Goal: Find specific page/section: Find specific page/section

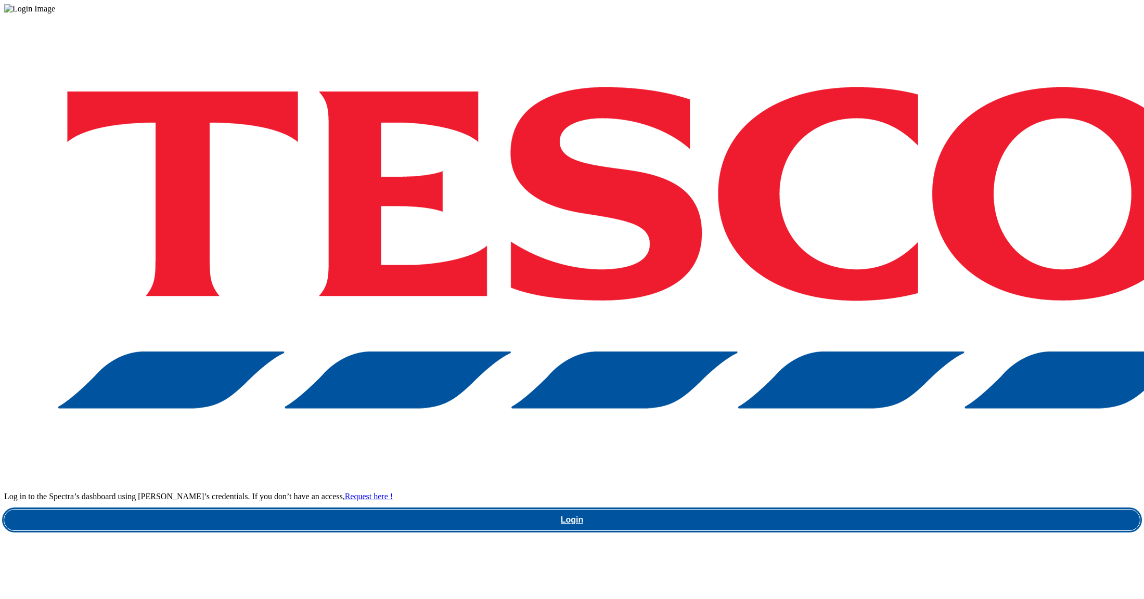
click at [880, 510] on link "Login" at bounding box center [571, 520] width 1135 height 21
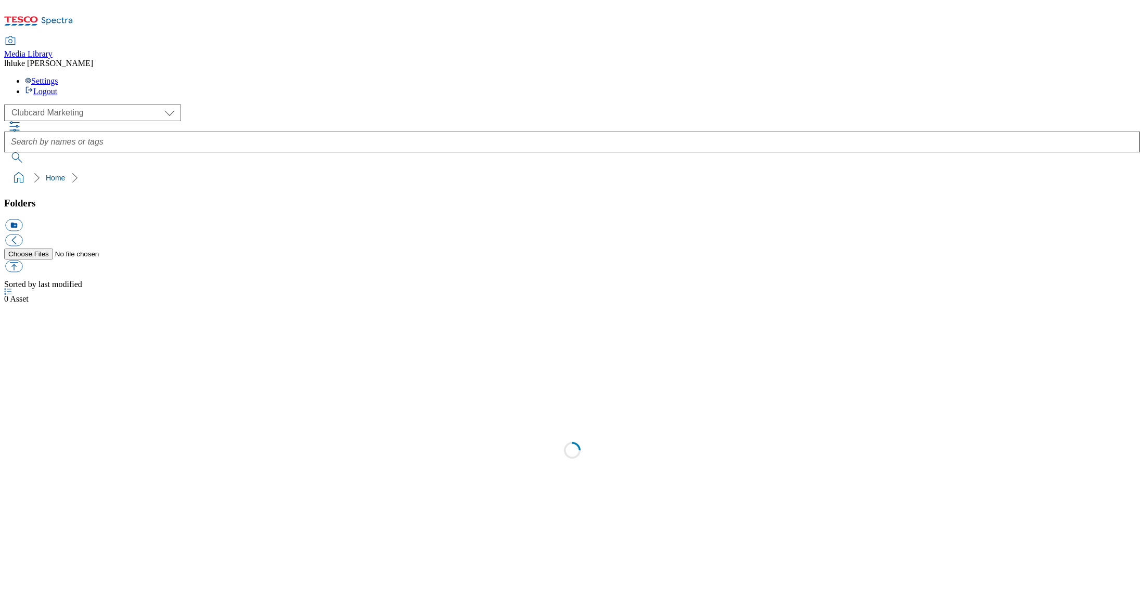
scroll to position [1, 0]
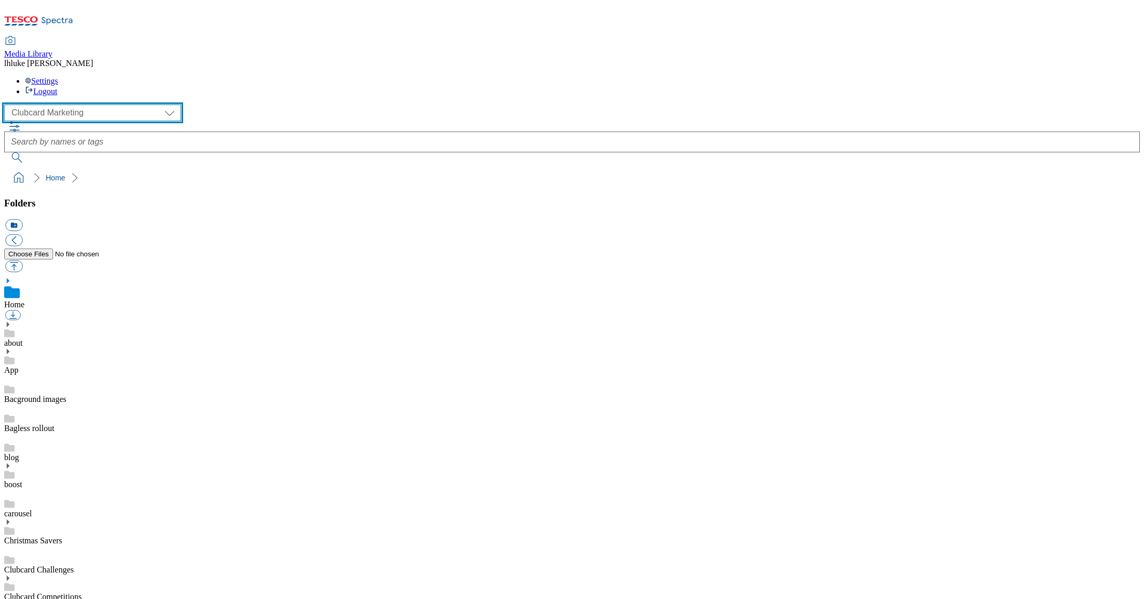
select select "flare-homepage"
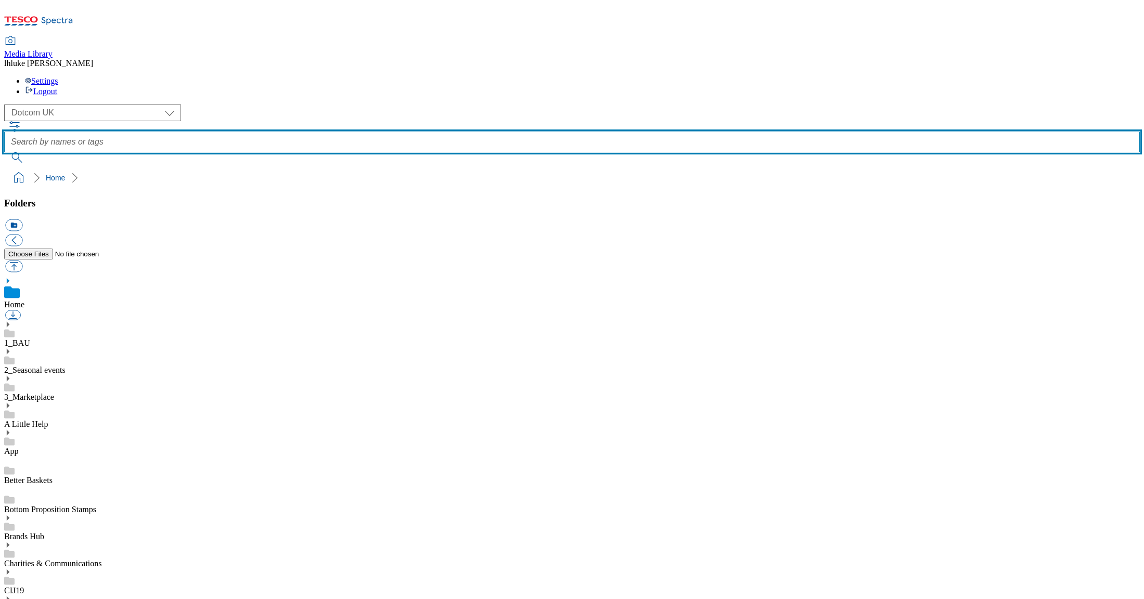
click at [495, 132] on input "text" at bounding box center [571, 142] width 1135 height 21
type input "30years"
click at [31, 152] on button "submit" at bounding box center [17, 157] width 27 height 10
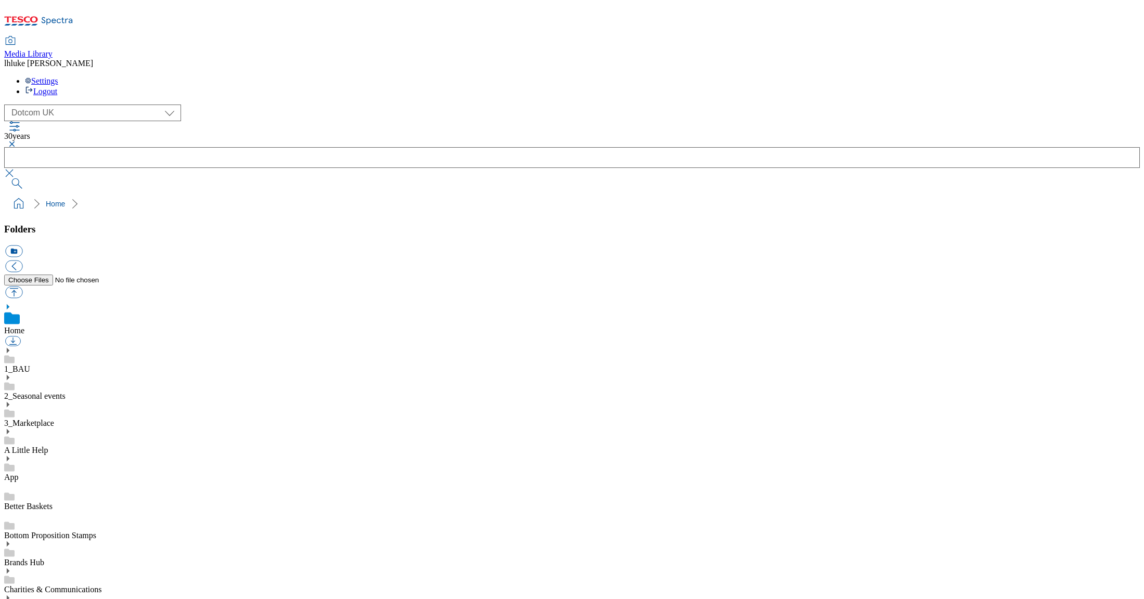
scroll to position [48, 0]
